Goal: Transaction & Acquisition: Purchase product/service

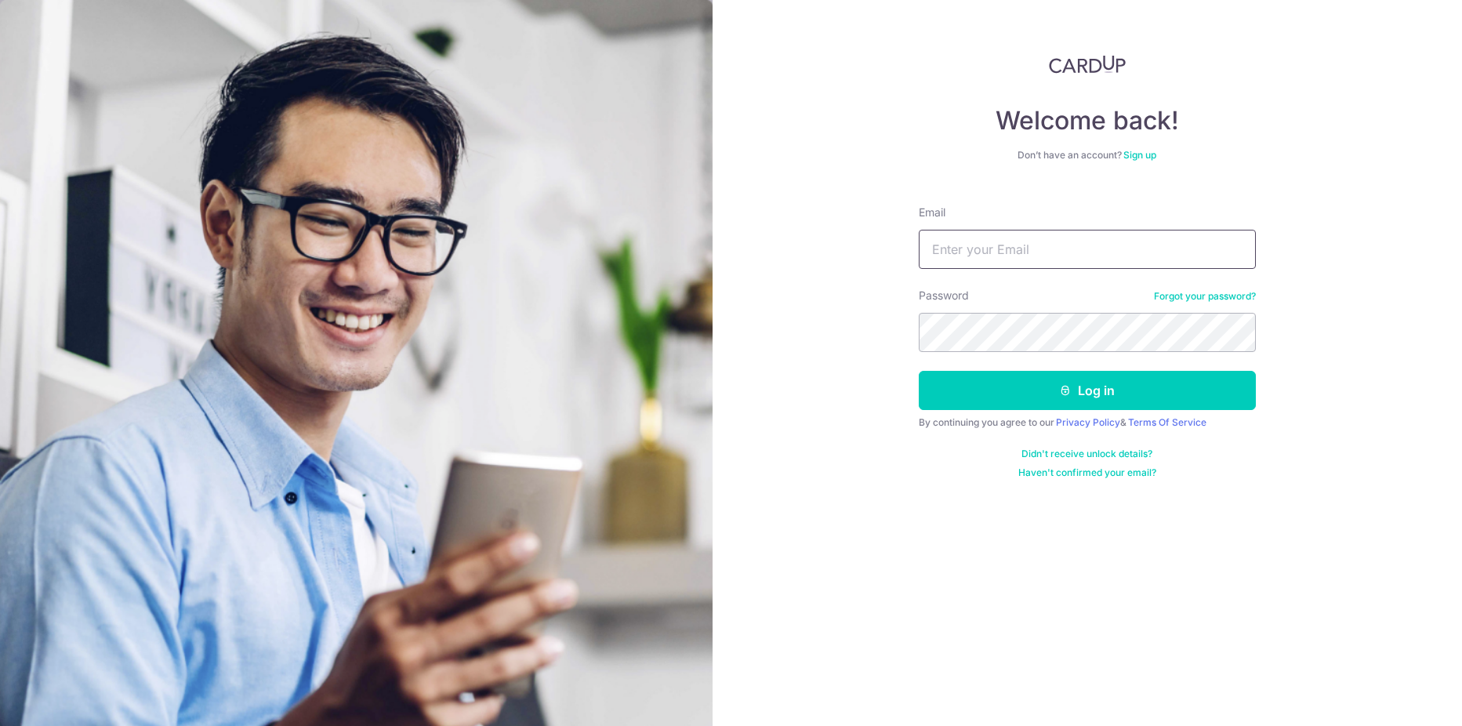
click at [971, 230] on input "Email" at bounding box center [1086, 249] width 337 height 39
type input "[EMAIL_ADDRESS][DOMAIN_NAME]"
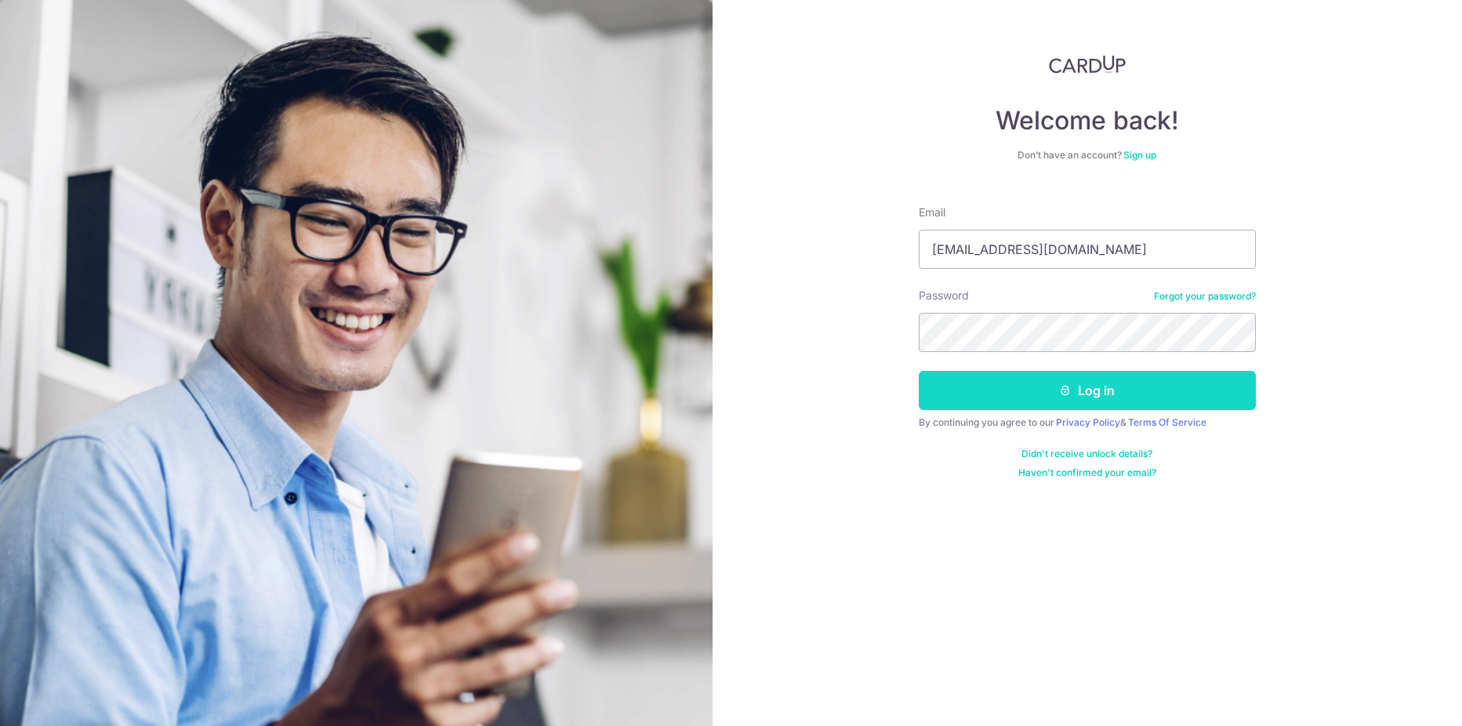
click at [1053, 382] on button "Log in" at bounding box center [1086, 390] width 337 height 39
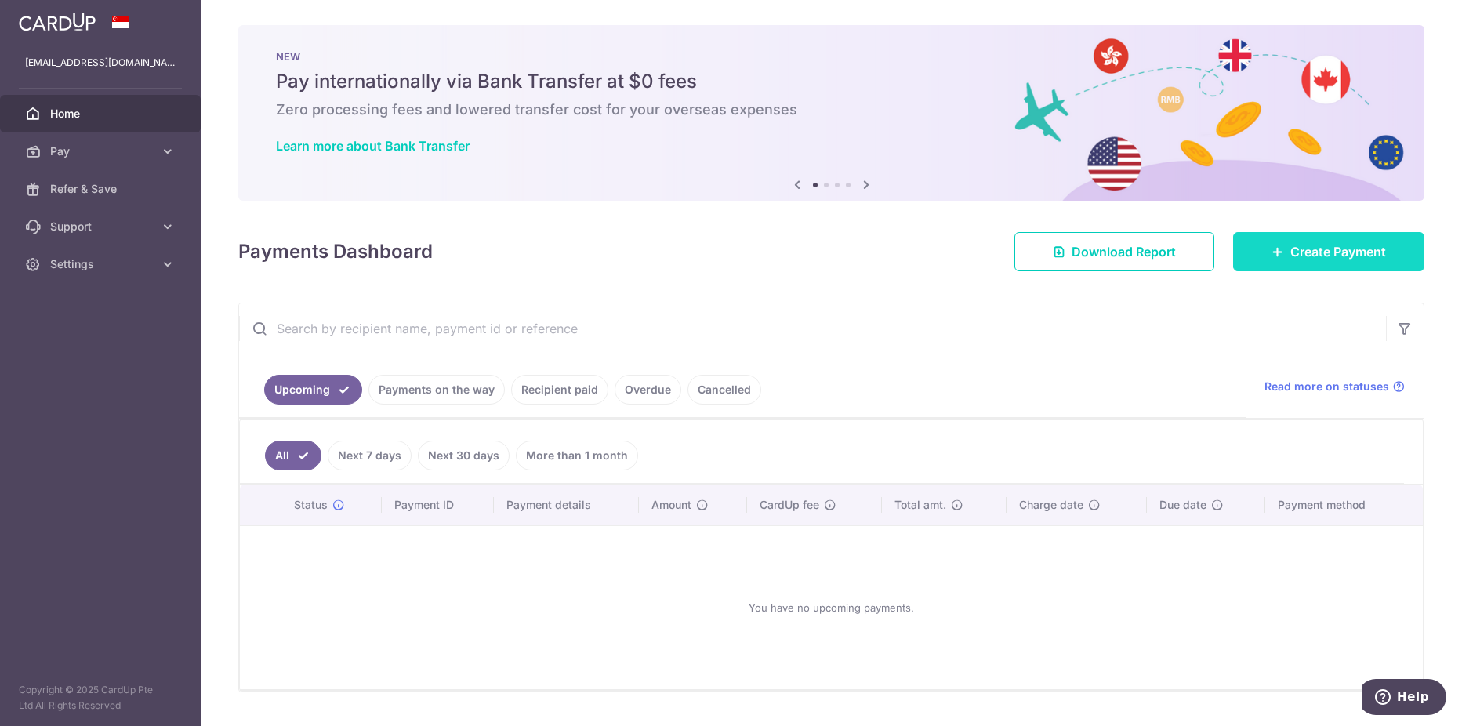
click at [1299, 251] on span "Create Payment" at bounding box center [1338, 251] width 96 height 19
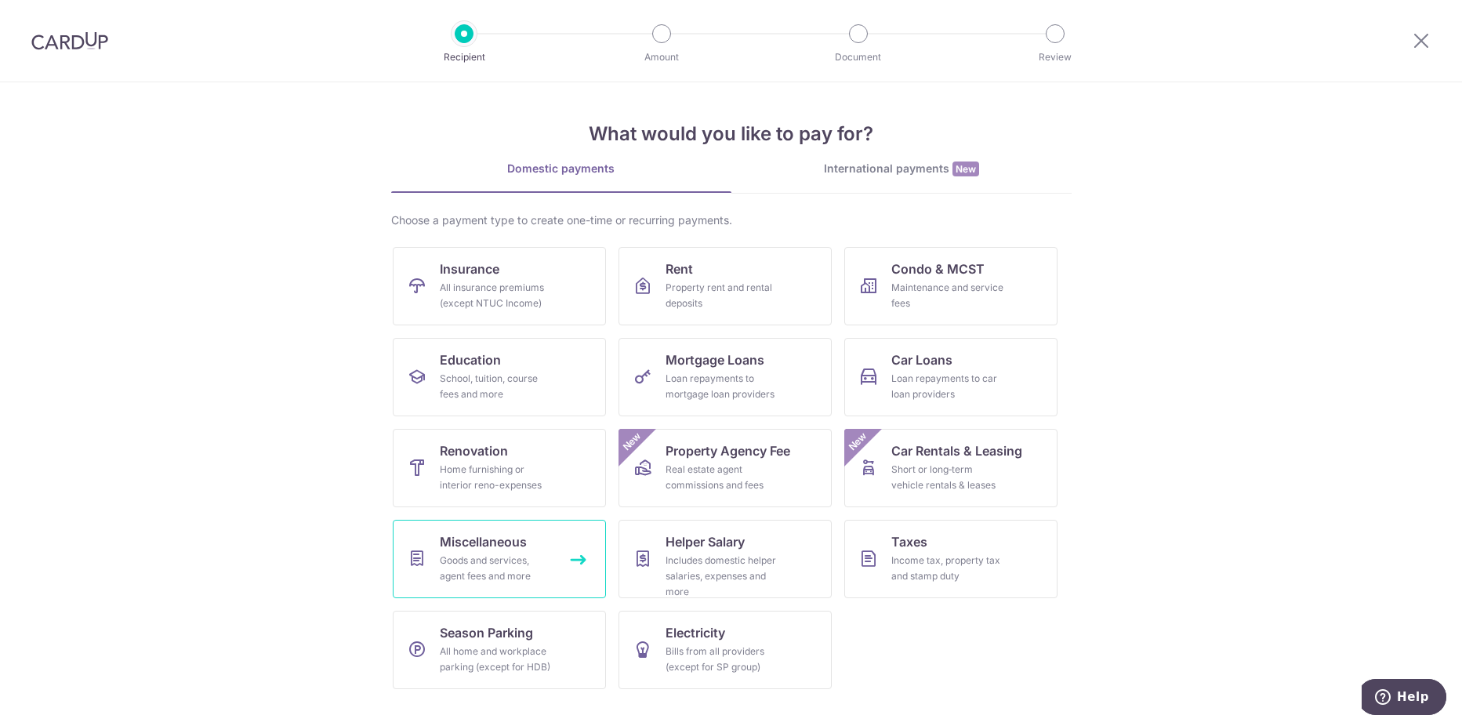
click at [491, 567] on div "Goods and services, agent fees and more" at bounding box center [496, 567] width 113 height 31
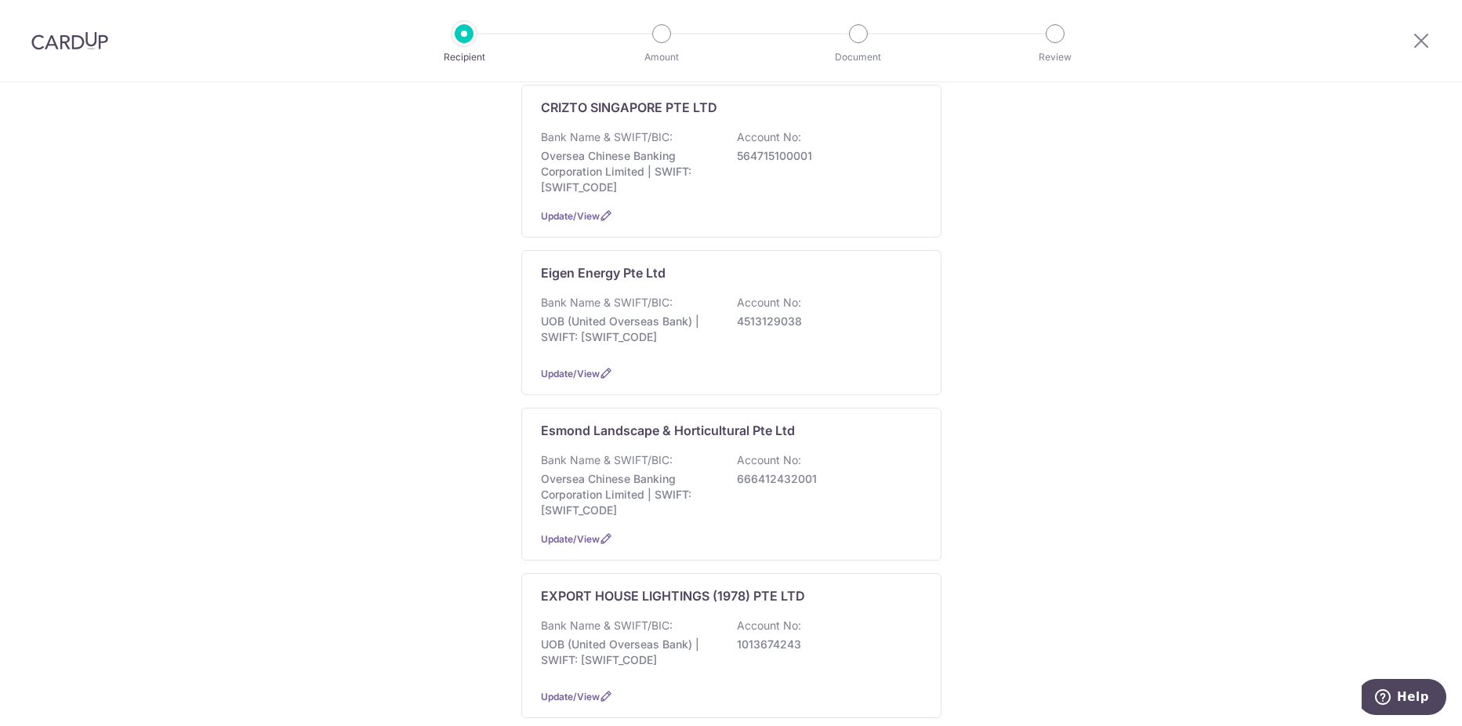
scroll to position [1097, 0]
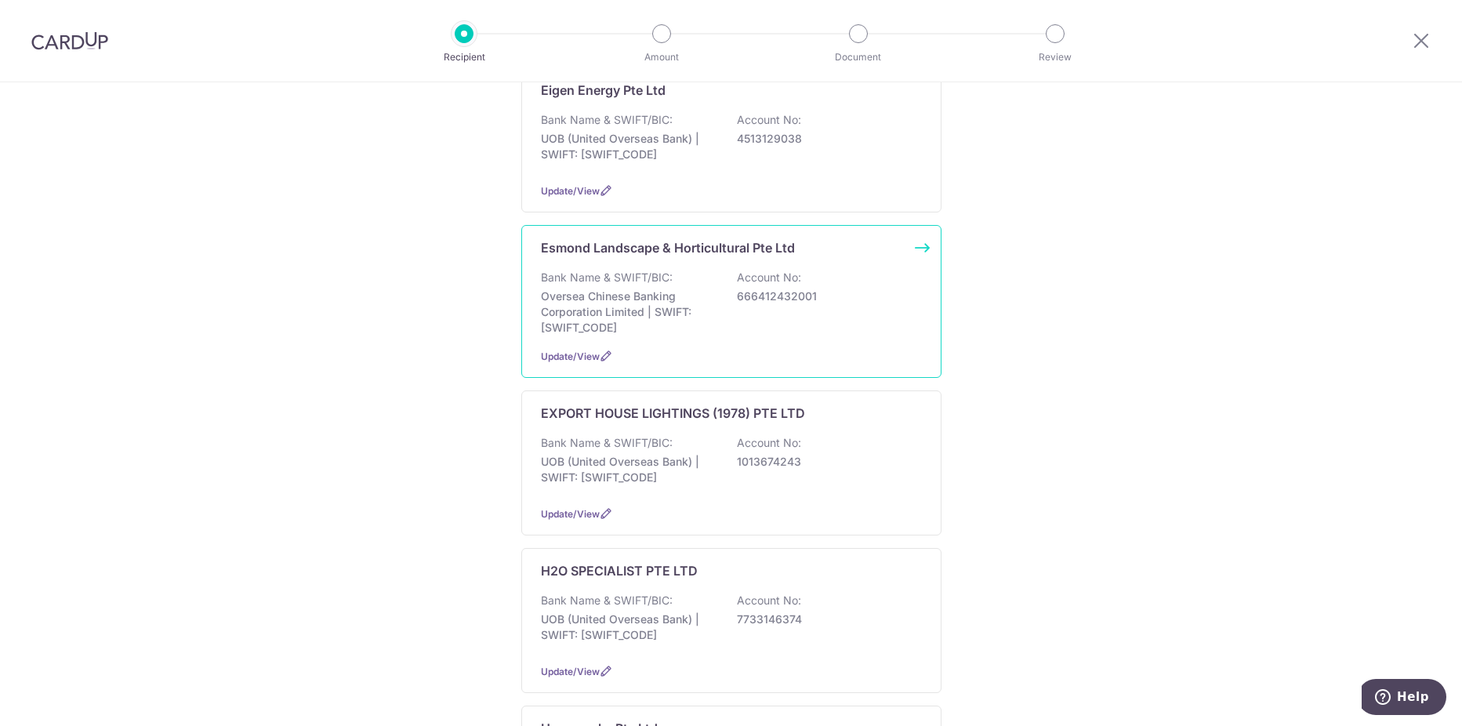
click at [583, 238] on p "Esmond Landscape & Horticultural Pte Ltd" at bounding box center [668, 247] width 254 height 19
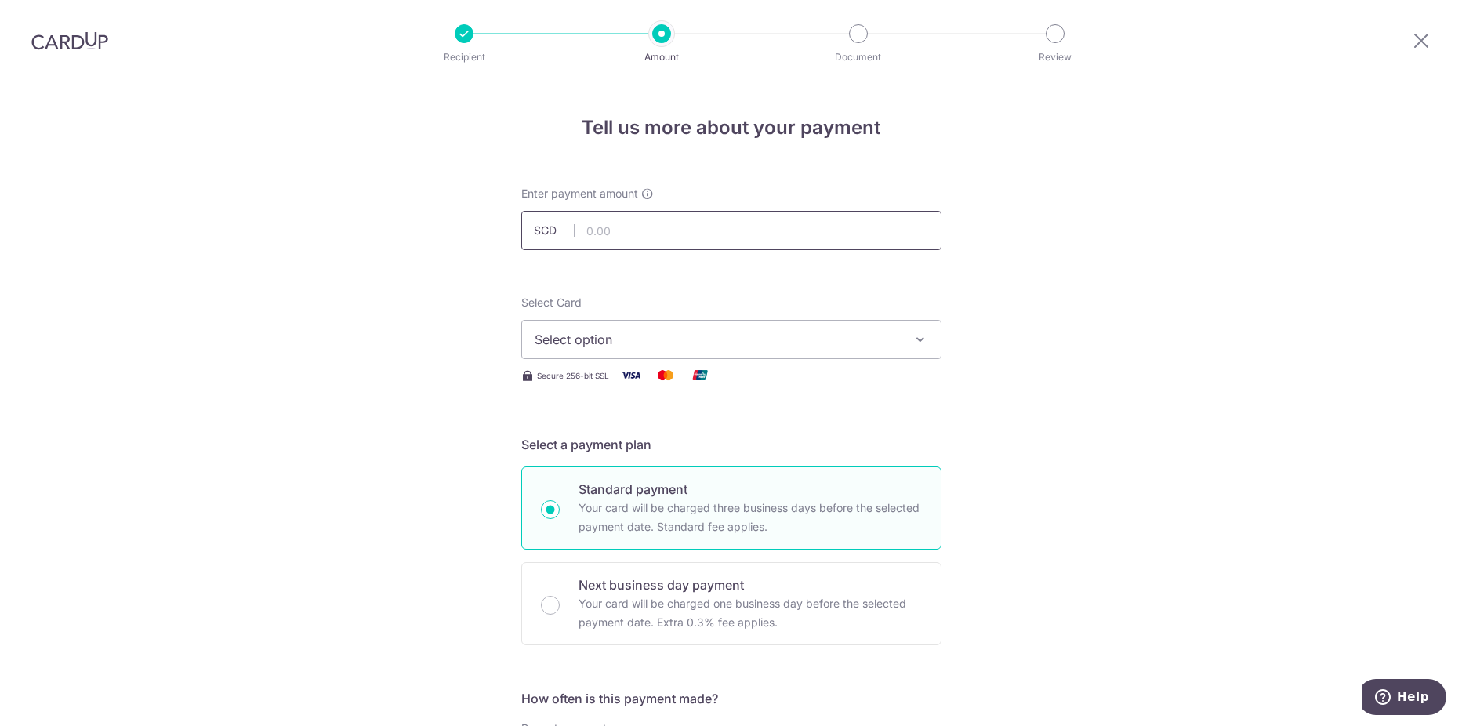
click at [592, 234] on input "text" at bounding box center [731, 230] width 420 height 39
type input "795.70"
click at [589, 348] on span "Select option" at bounding box center [716, 339] width 365 height 19
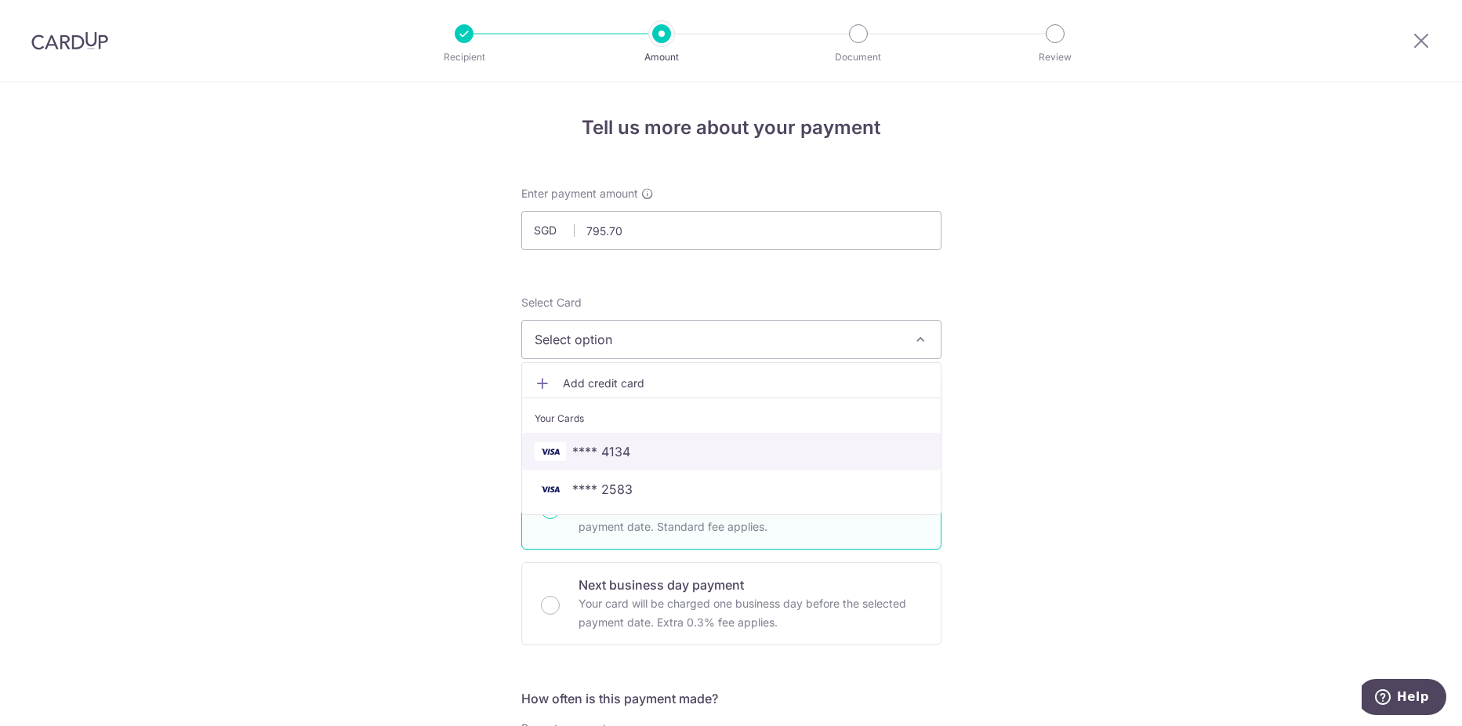
click at [618, 448] on span "**** 4134" at bounding box center [601, 451] width 58 height 19
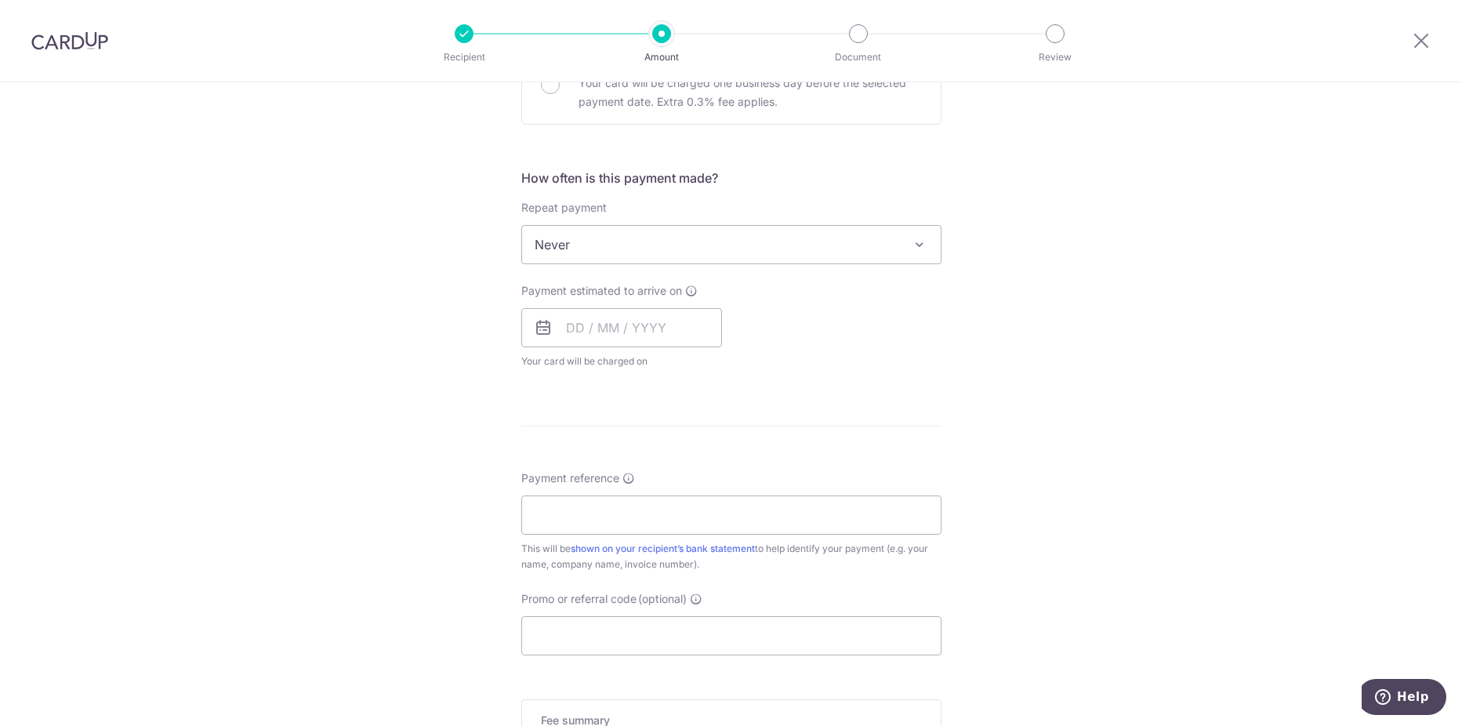
scroll to position [549, 0]
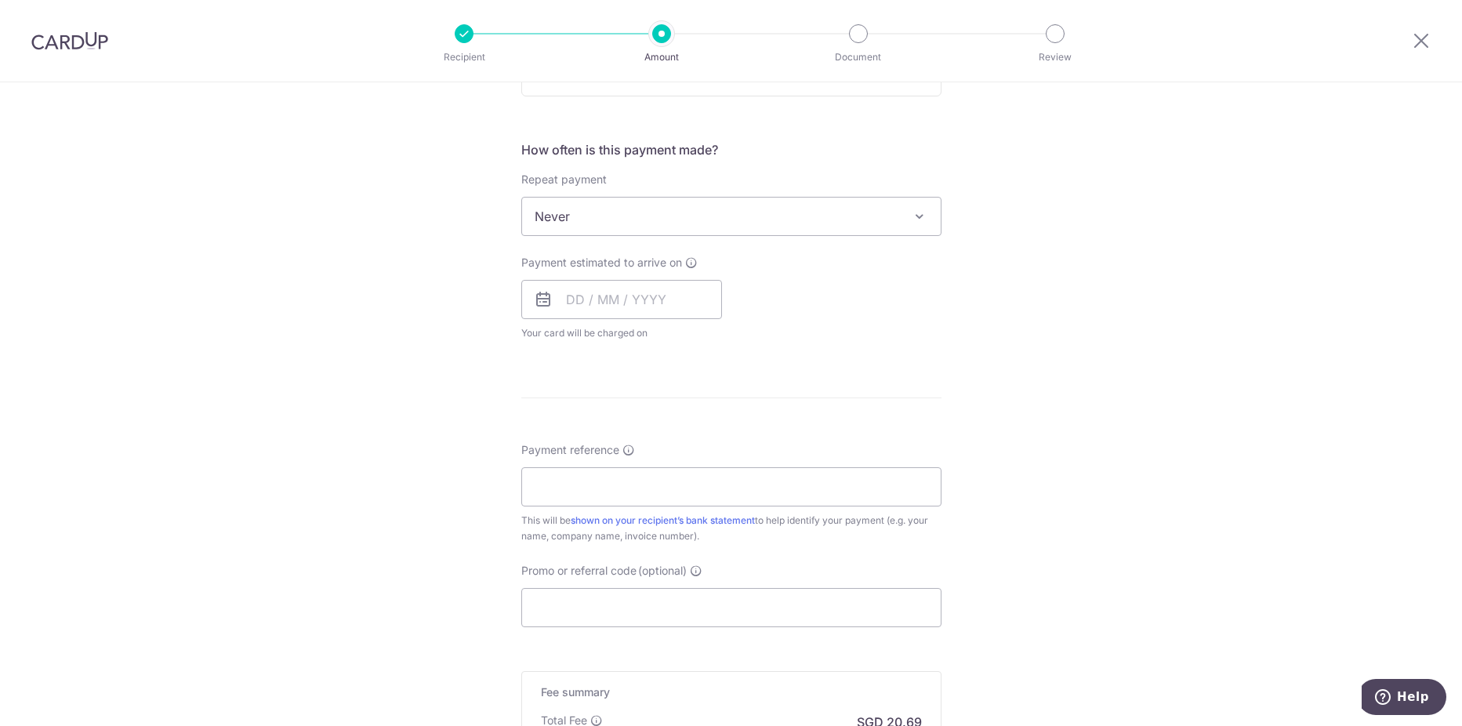
click at [534, 296] on icon at bounding box center [543, 299] width 19 height 19
click at [556, 300] on input "text" at bounding box center [621, 299] width 201 height 39
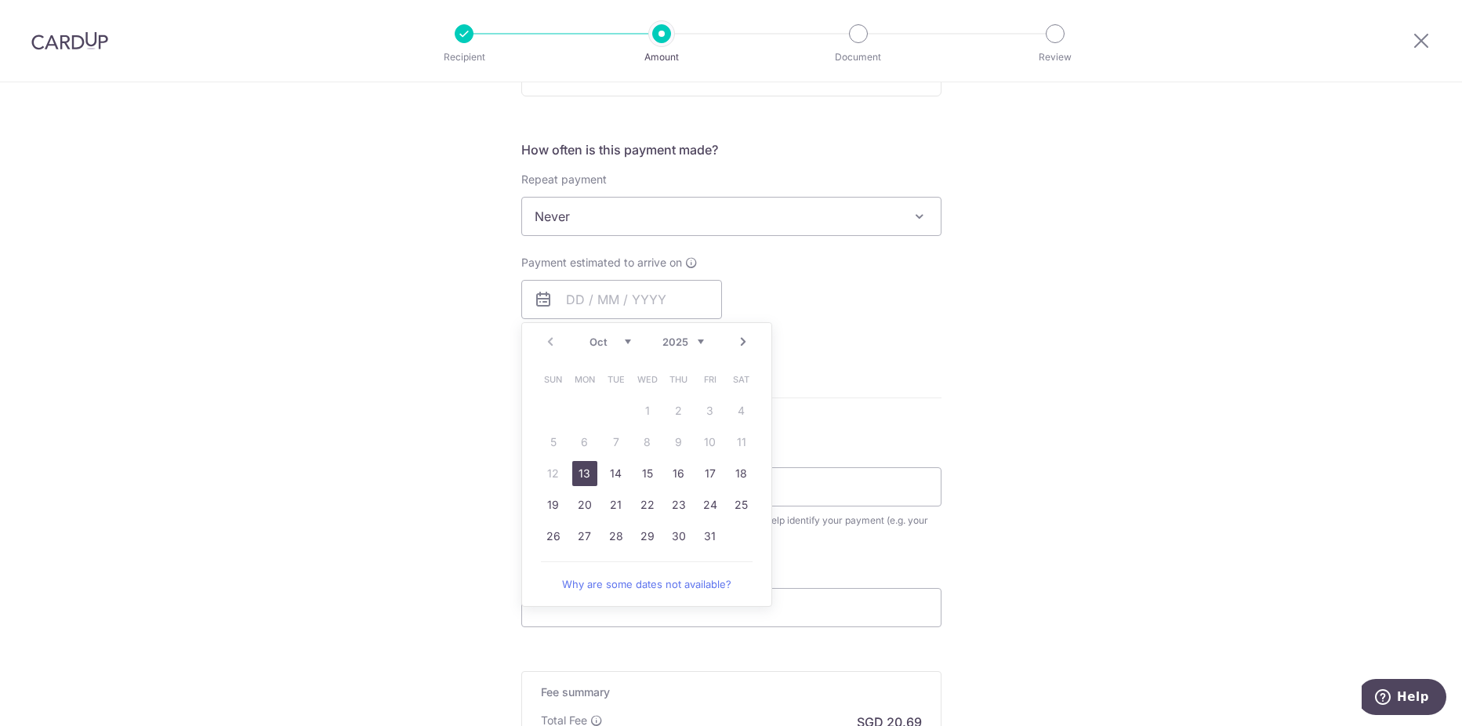
click at [579, 476] on link "13" at bounding box center [584, 473] width 25 height 25
type input "[DATE]"
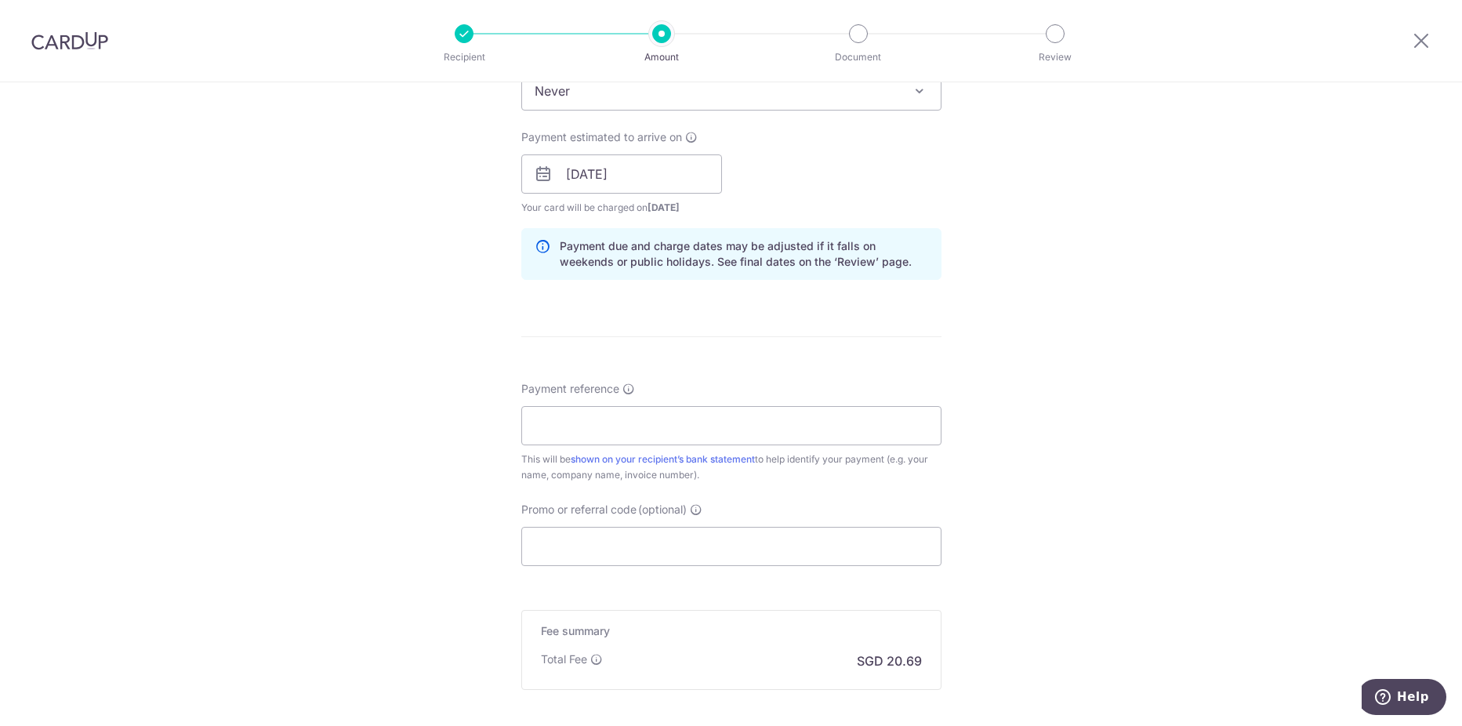
scroll to position [731, 0]
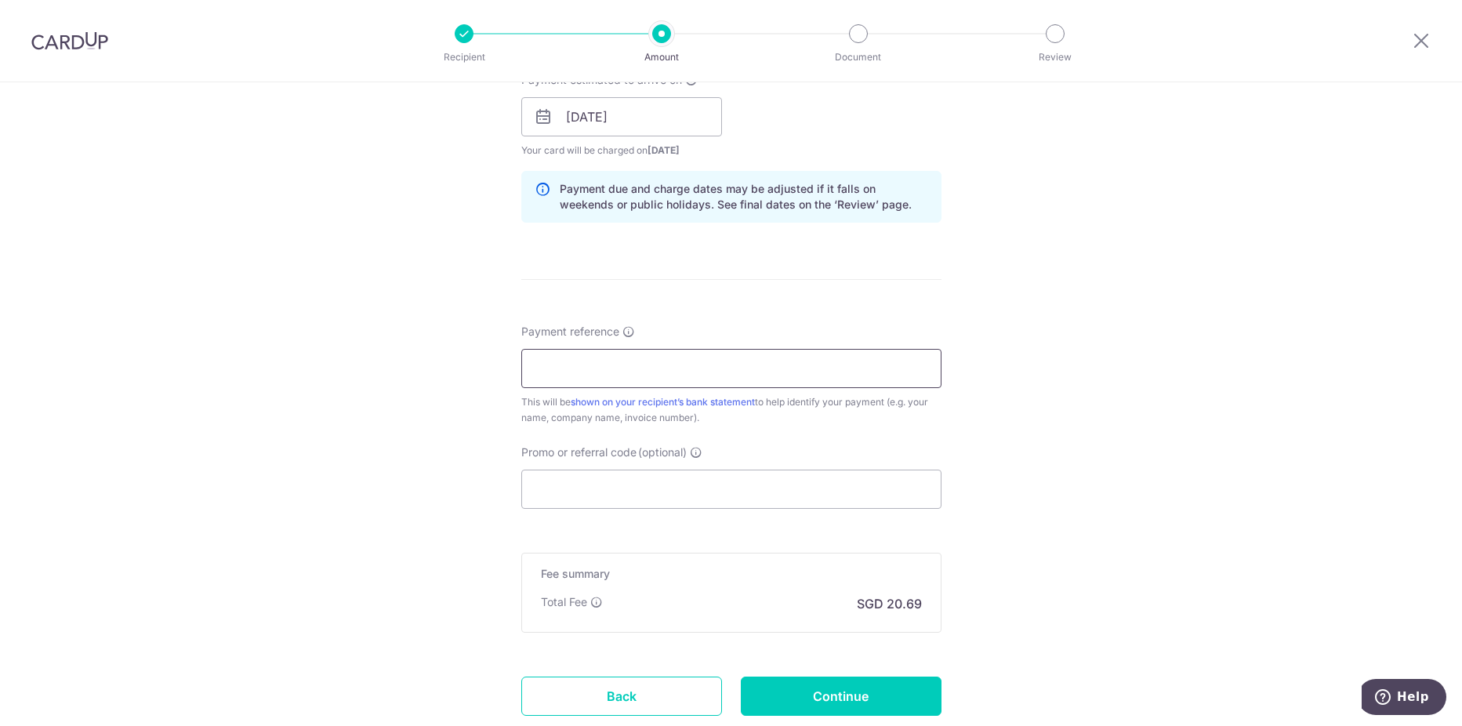
click at [570, 366] on input "Payment reference" at bounding box center [731, 368] width 420 height 39
type input "VSA044715-SE2027"
type input "KHK185"
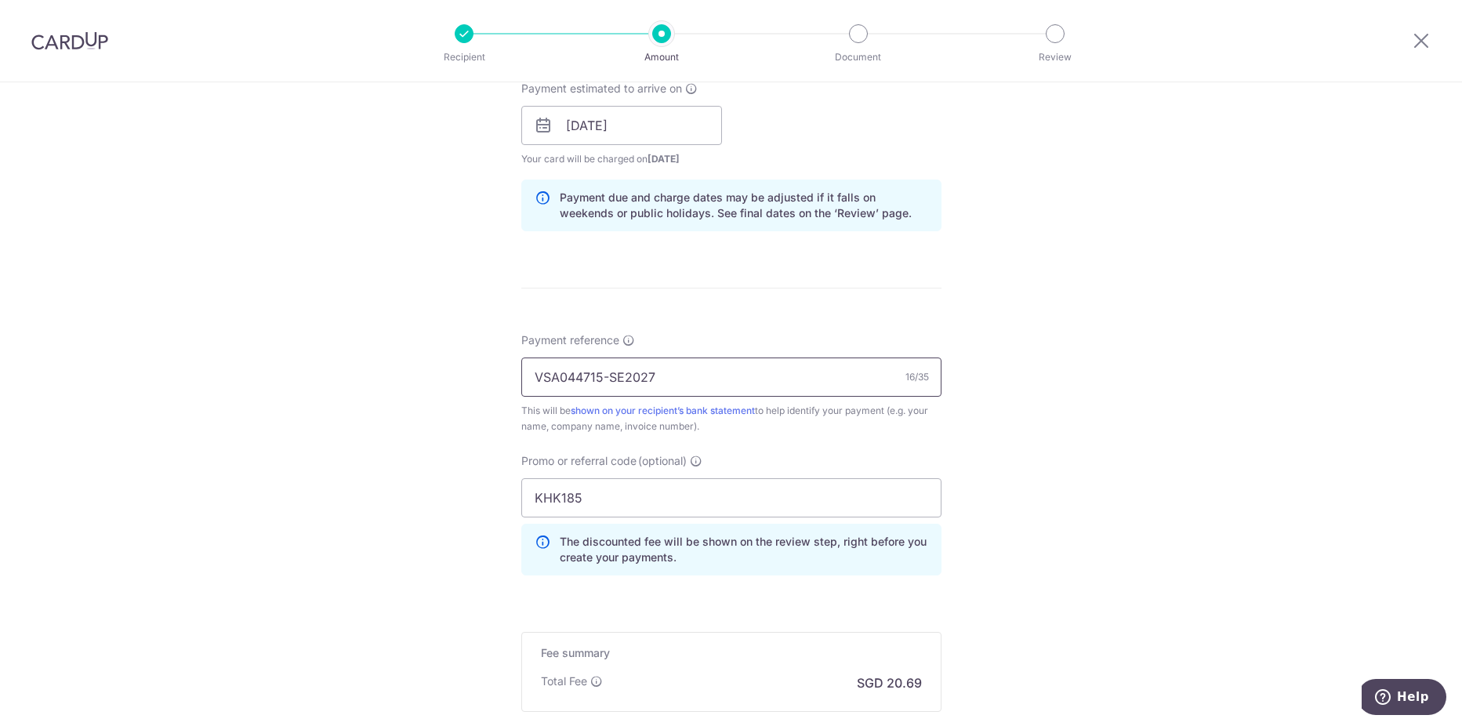
scroll to position [909, 0]
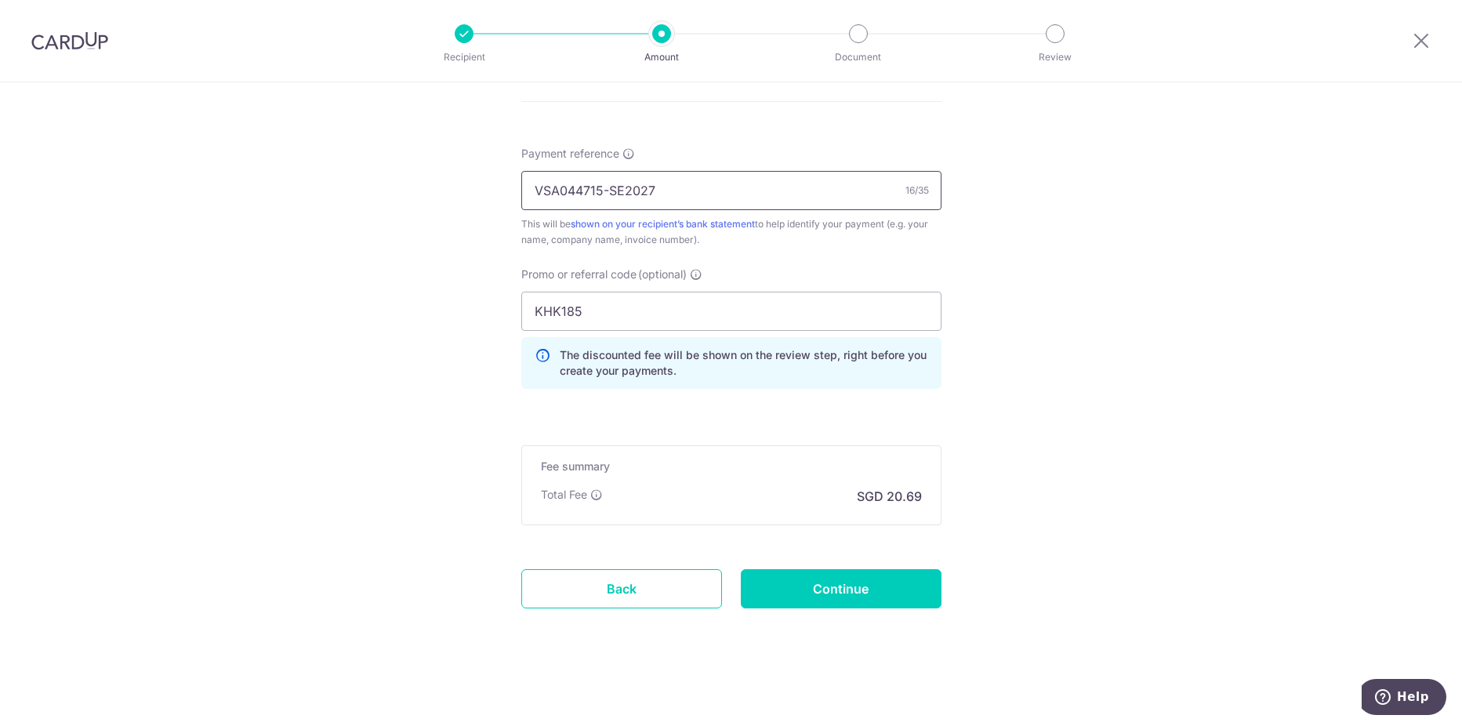
click at [667, 194] on input "VSA044715-SE2027" at bounding box center [731, 190] width 420 height 39
type input "V"
type input "ES2509041"
click at [845, 588] on input "Continue" at bounding box center [841, 588] width 201 height 39
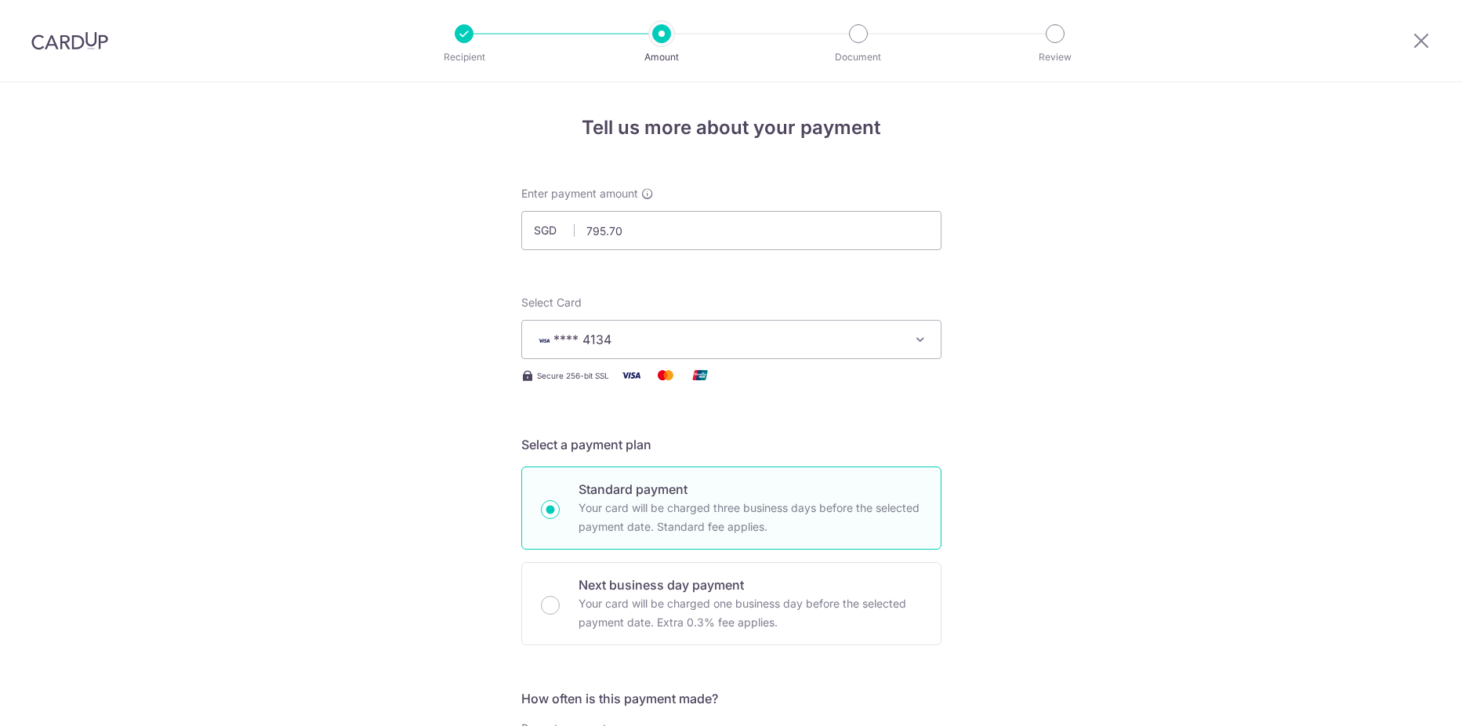
scroll to position [931, 0]
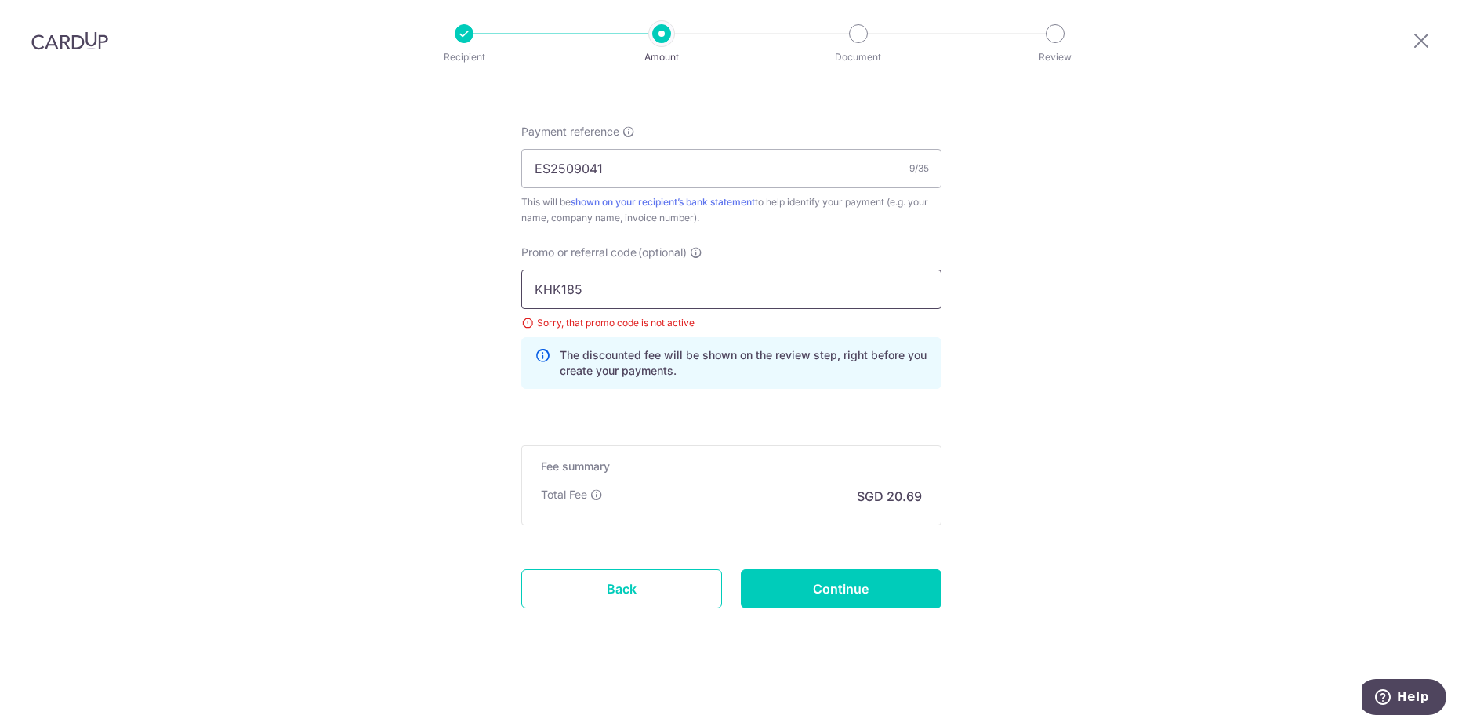
click at [589, 289] on input "KHK185" at bounding box center [731, 289] width 420 height 39
